Goal: Information Seeking & Learning: Learn about a topic

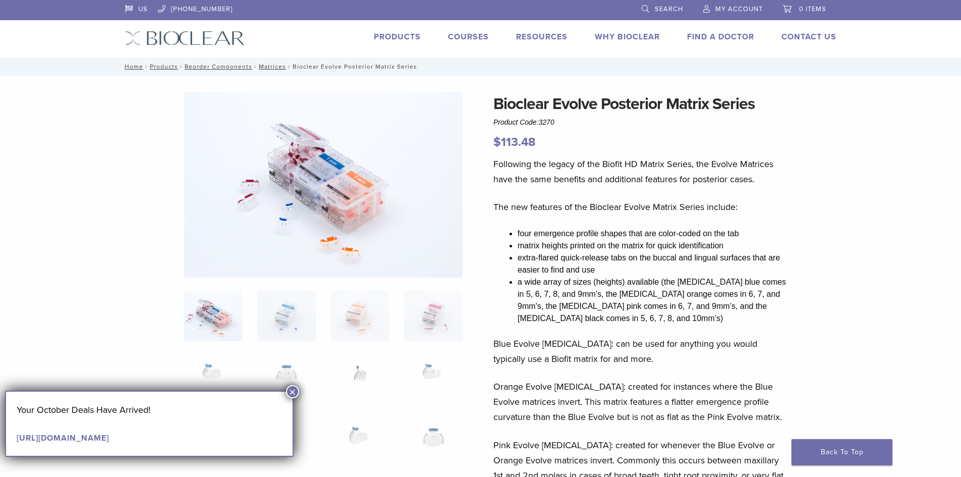
click at [295, 389] on button "×" at bounding box center [292, 391] width 13 height 13
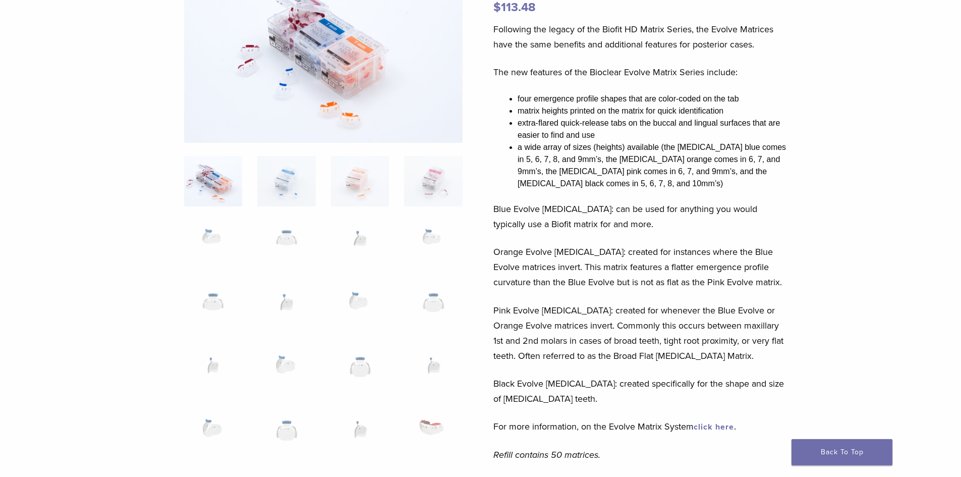
scroll to position [151, 0]
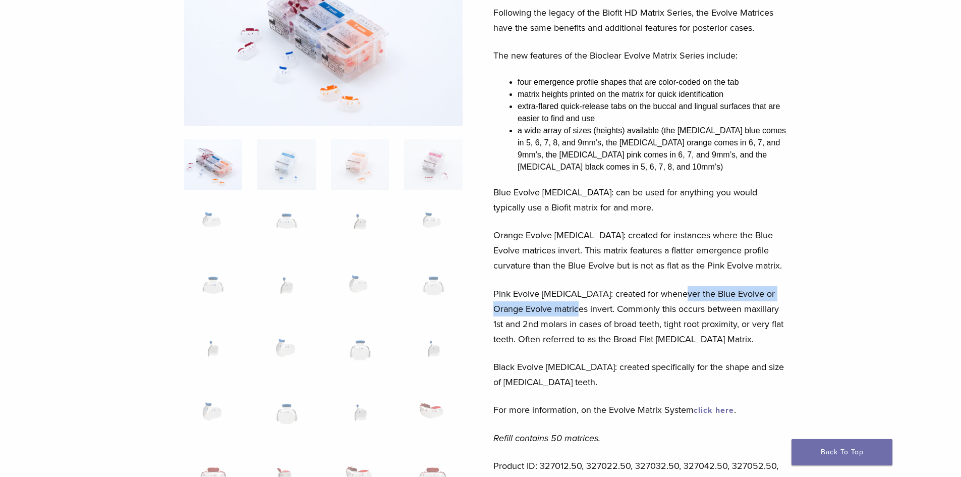
drag, startPoint x: 676, startPoint y: 292, endPoint x: 552, endPoint y: 311, distance: 125.2
click at [552, 311] on p "Pink Evolve [MEDICAL_DATA]: created for whenever the Blue Evolve or Orange Evol…" at bounding box center [641, 316] width 297 height 61
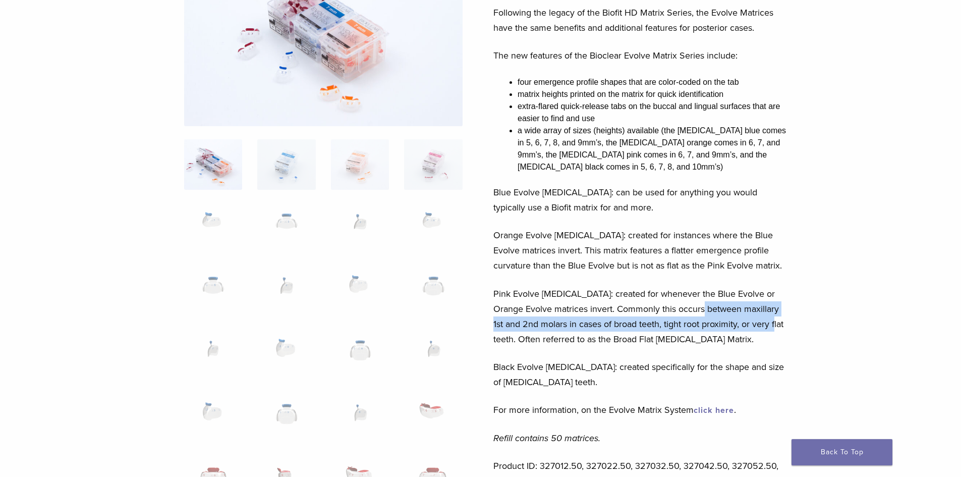
drag, startPoint x: 686, startPoint y: 311, endPoint x: 761, endPoint y: 325, distance: 76.6
click at [761, 325] on p "Pink Evolve [MEDICAL_DATA]: created for whenever the Blue Evolve or Orange Evol…" at bounding box center [641, 316] width 297 height 61
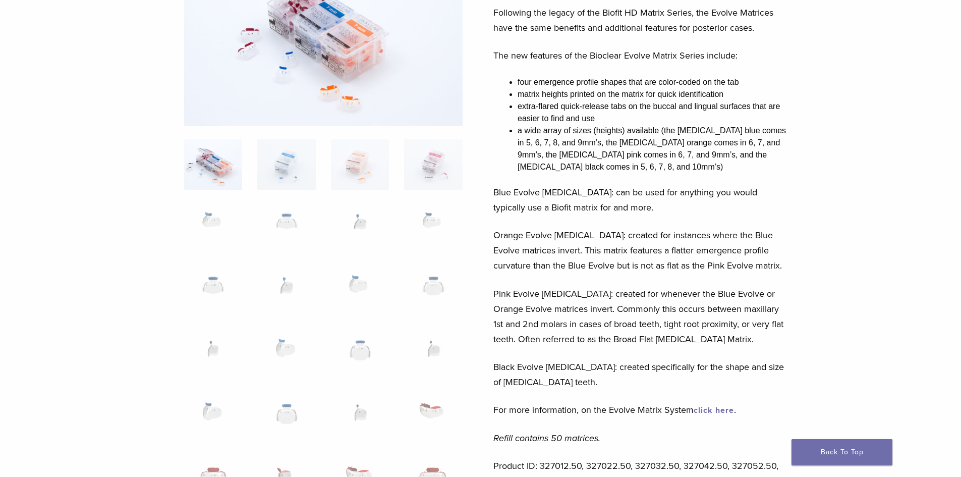
click at [680, 343] on p "Pink Evolve [MEDICAL_DATA]: created for whenever the Blue Evolve or Orange Evol…" at bounding box center [641, 316] width 297 height 61
drag, startPoint x: 612, startPoint y: 154, endPoint x: 720, endPoint y: 146, distance: 108.3
click at [720, 146] on li "a wide array of sizes (heights) available (the [MEDICAL_DATA] blue comes in 5, …" at bounding box center [654, 149] width 272 height 48
click at [707, 168] on li "a wide array of sizes (heights) available (the [MEDICAL_DATA] blue comes in 5, …" at bounding box center [654, 149] width 272 height 48
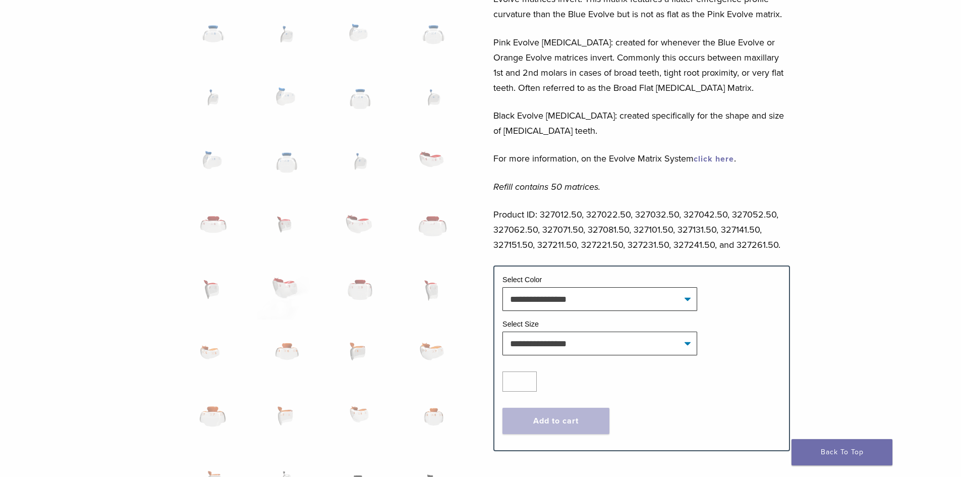
scroll to position [454, 0]
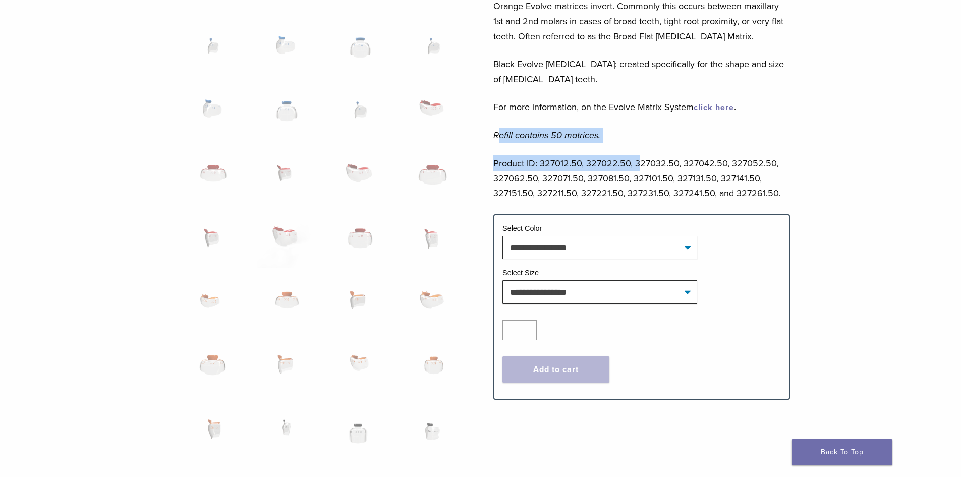
drag, startPoint x: 503, startPoint y: 135, endPoint x: 640, endPoint y: 144, distance: 137.5
